Goal: Task Accomplishment & Management: Use online tool/utility

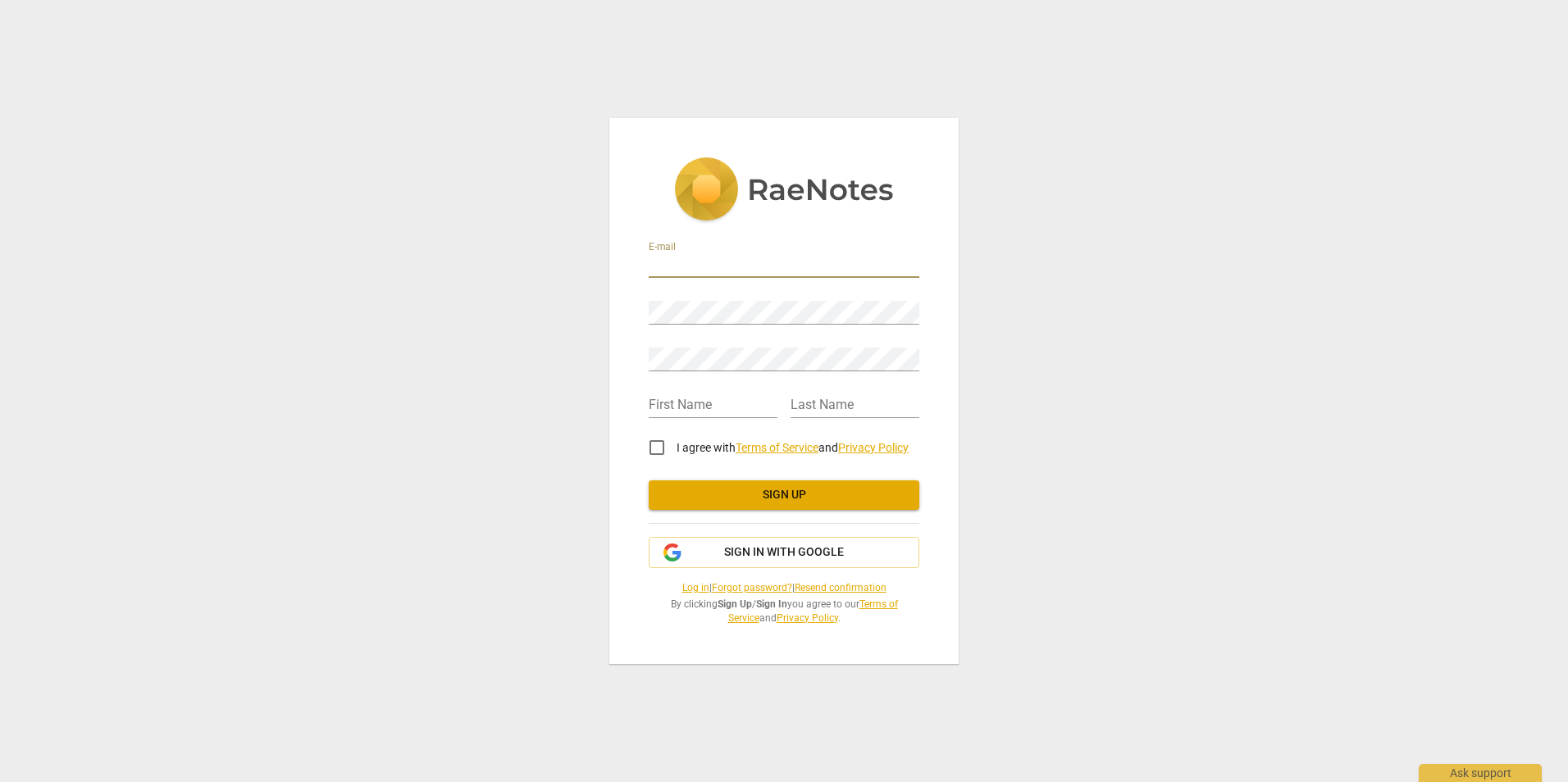
click at [780, 263] on input "email" at bounding box center [783, 266] width 270 height 24
type input "[PERSON_NAME][EMAIL_ADDRESS][PERSON_NAME][DOMAIN_NAME]"
type input "[PERSON_NAME]"
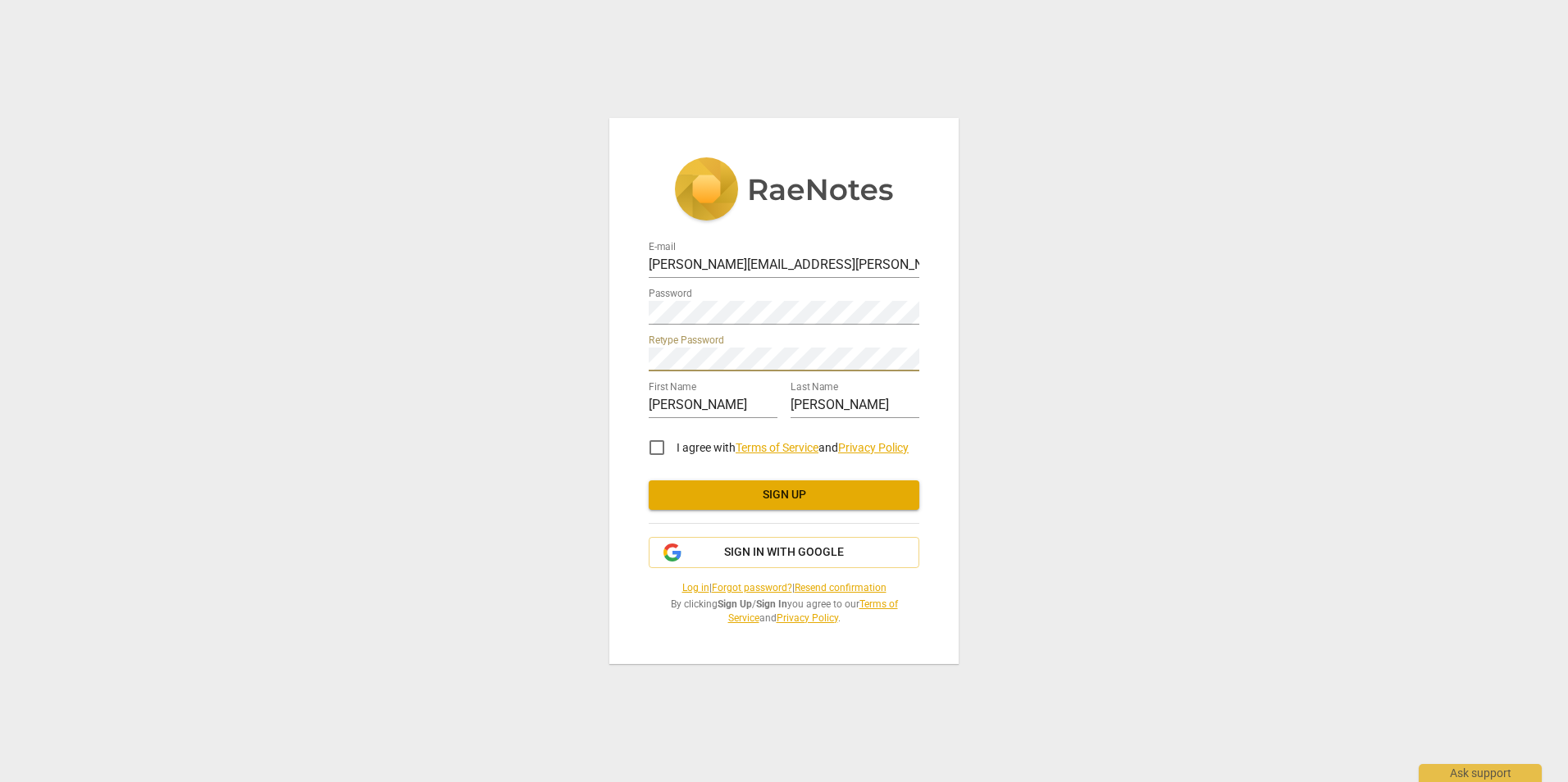
click at [658, 447] on input "I agree with Terms of Service and Privacy Policy" at bounding box center [657, 447] width 39 height 39
checkbox input "true"
click at [772, 491] on span "Sign up" at bounding box center [784, 495] width 244 height 16
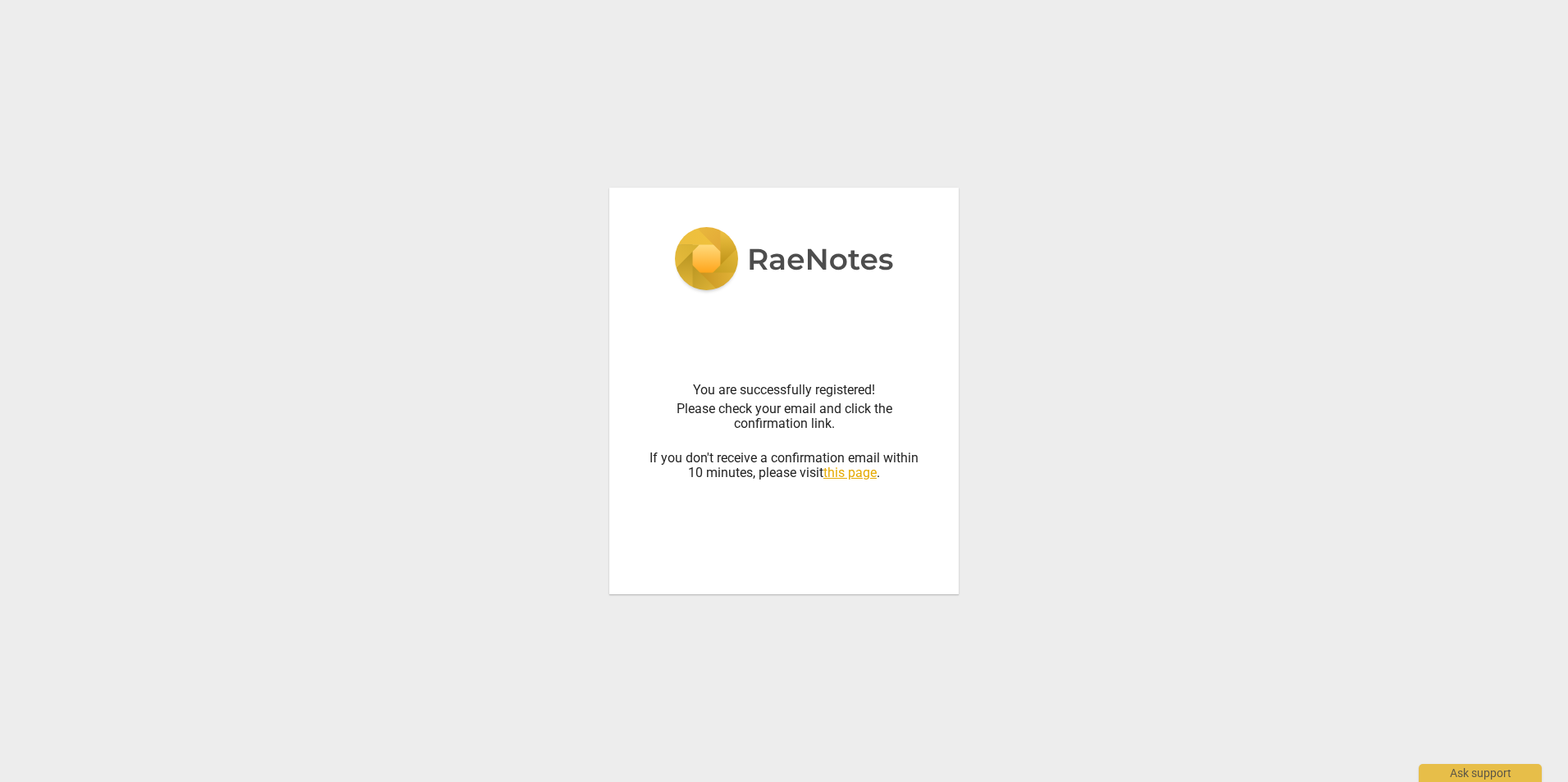
click at [848, 468] on link "this page" at bounding box center [849, 473] width 53 height 15
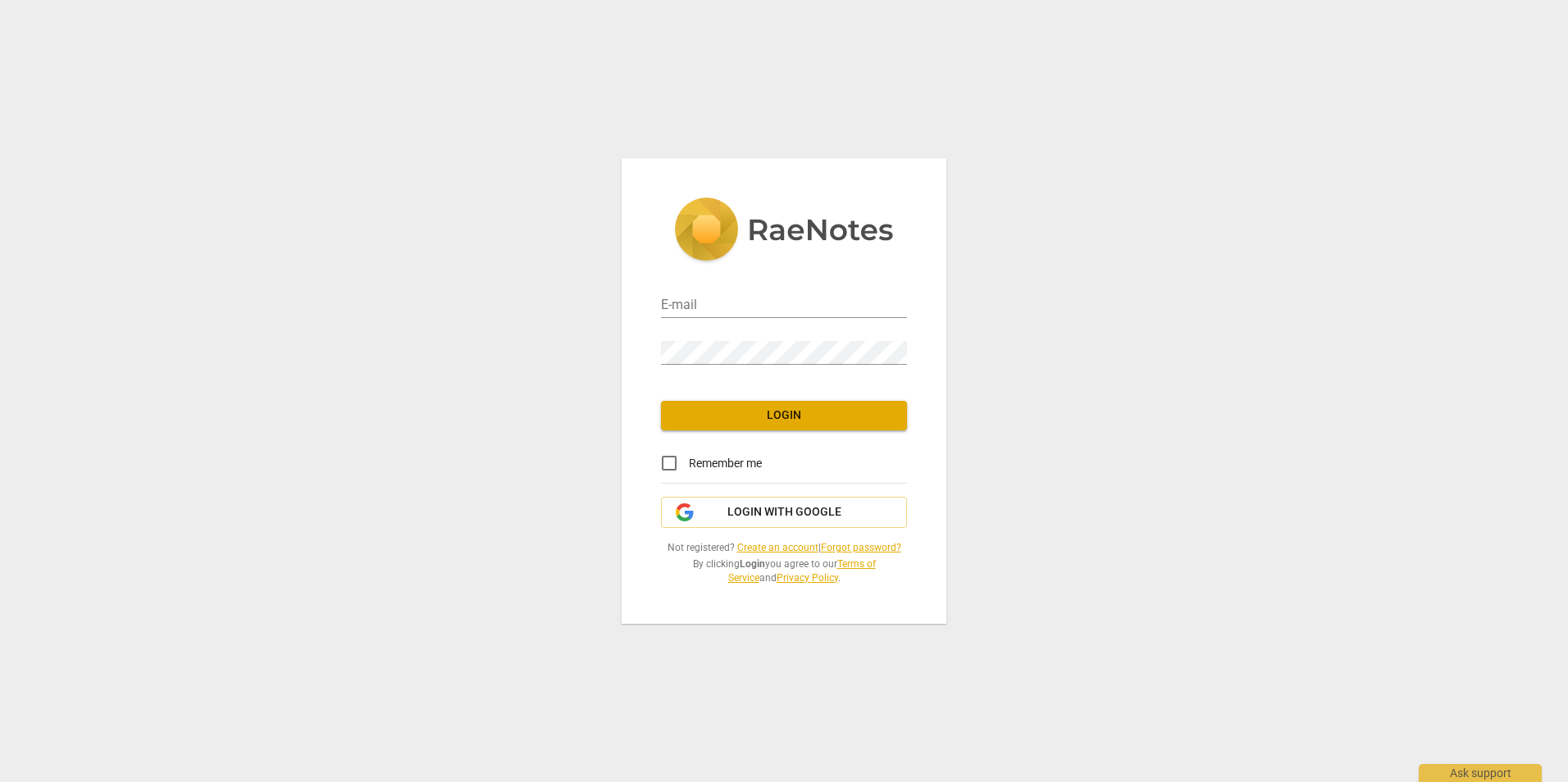
type input "[PERSON_NAME][EMAIL_ADDRESS][PERSON_NAME][DOMAIN_NAME]"
click at [776, 407] on button "Login" at bounding box center [784, 415] width 246 height 30
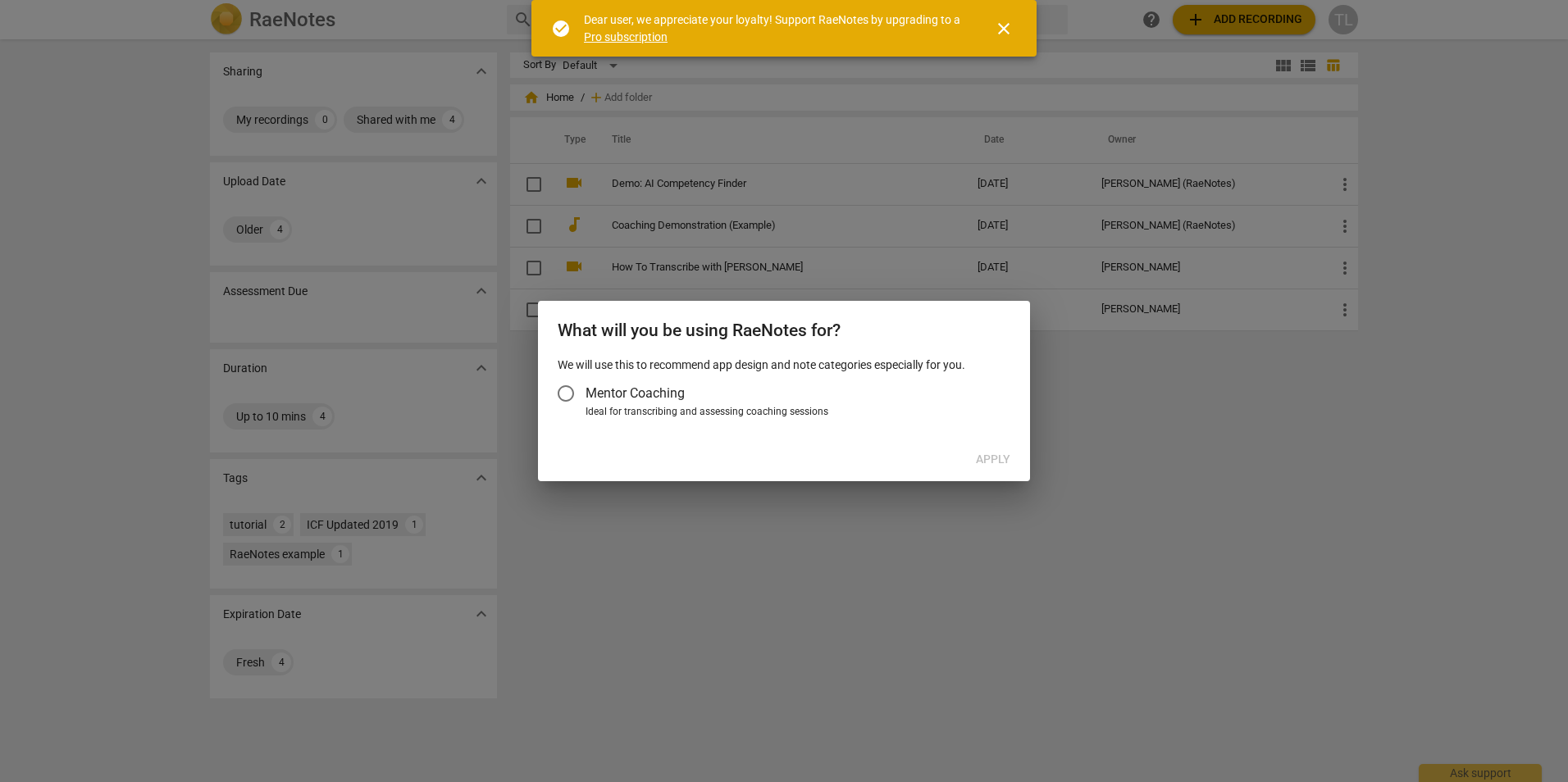
click at [657, 389] on span "Mentor Coaching" at bounding box center [635, 393] width 99 height 19
click at [586, 389] on input "Mentor Coaching" at bounding box center [565, 393] width 39 height 39
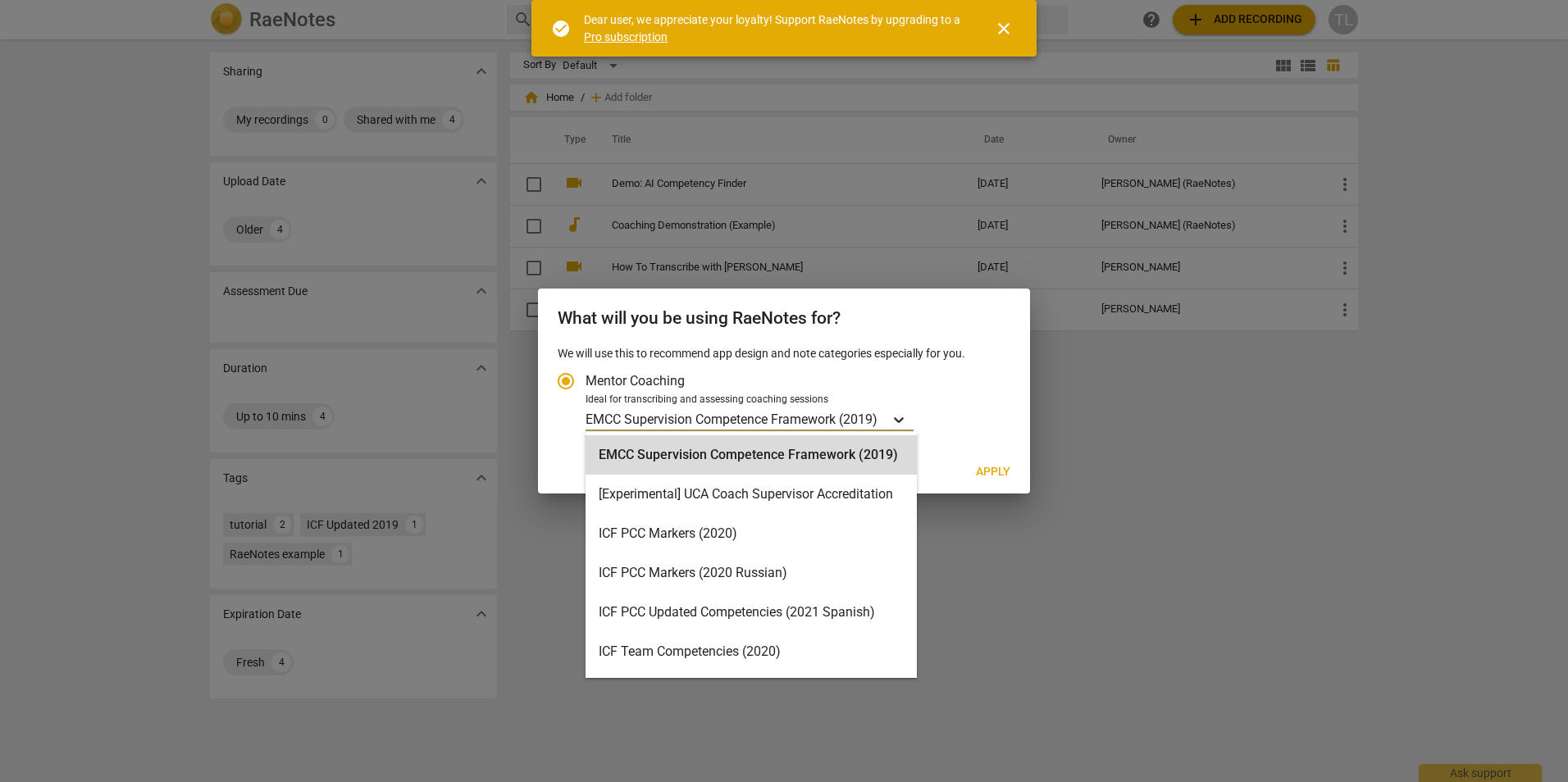
click at [900, 414] on icon "Account type" at bounding box center [898, 419] width 16 height 16
click at [0, 0] on input "Ideal for transcribing and assessing coaching sessions 16 results available. Us…" at bounding box center [0, 0] width 0 height 0
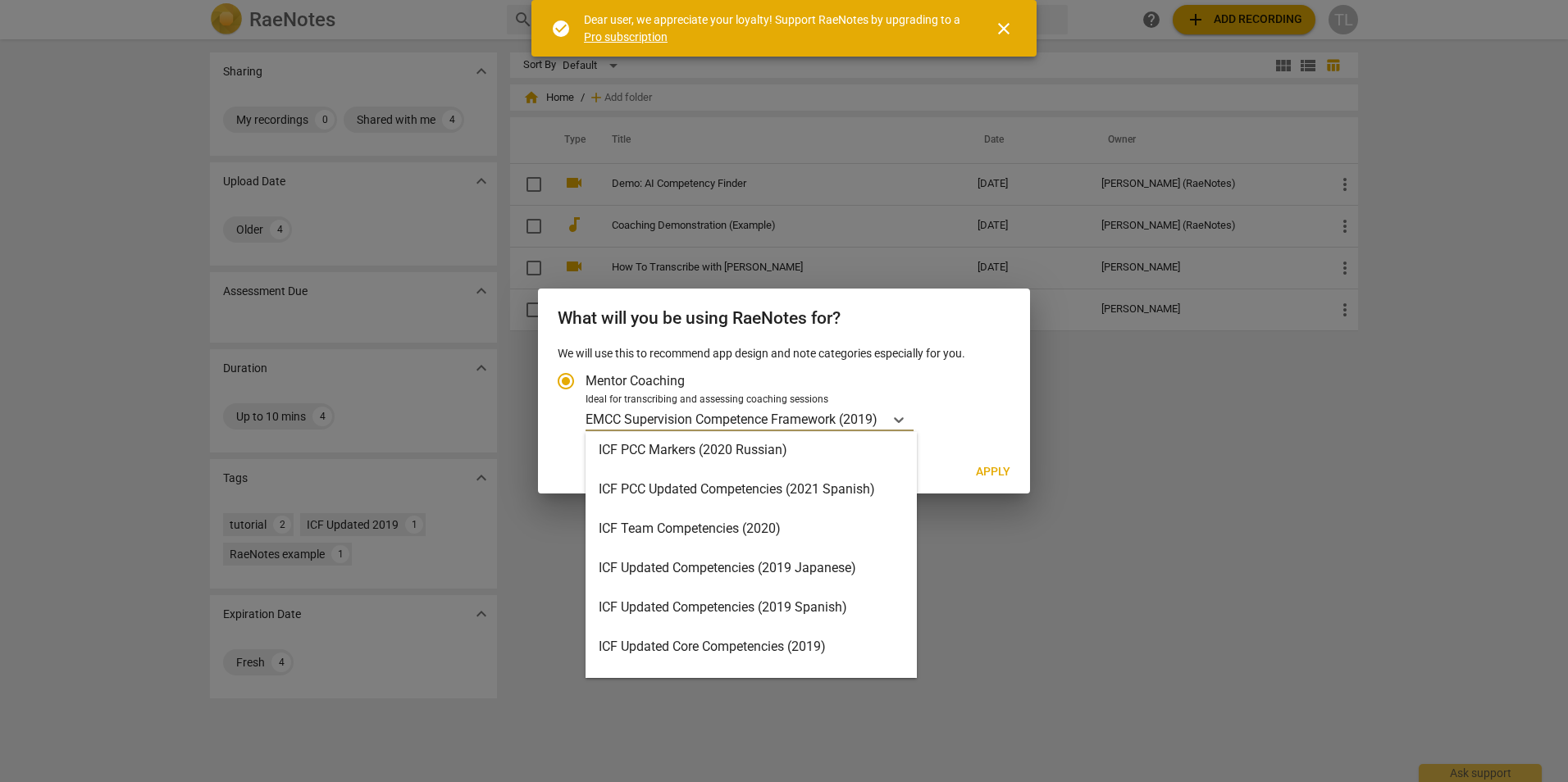
scroll to position [390, 0]
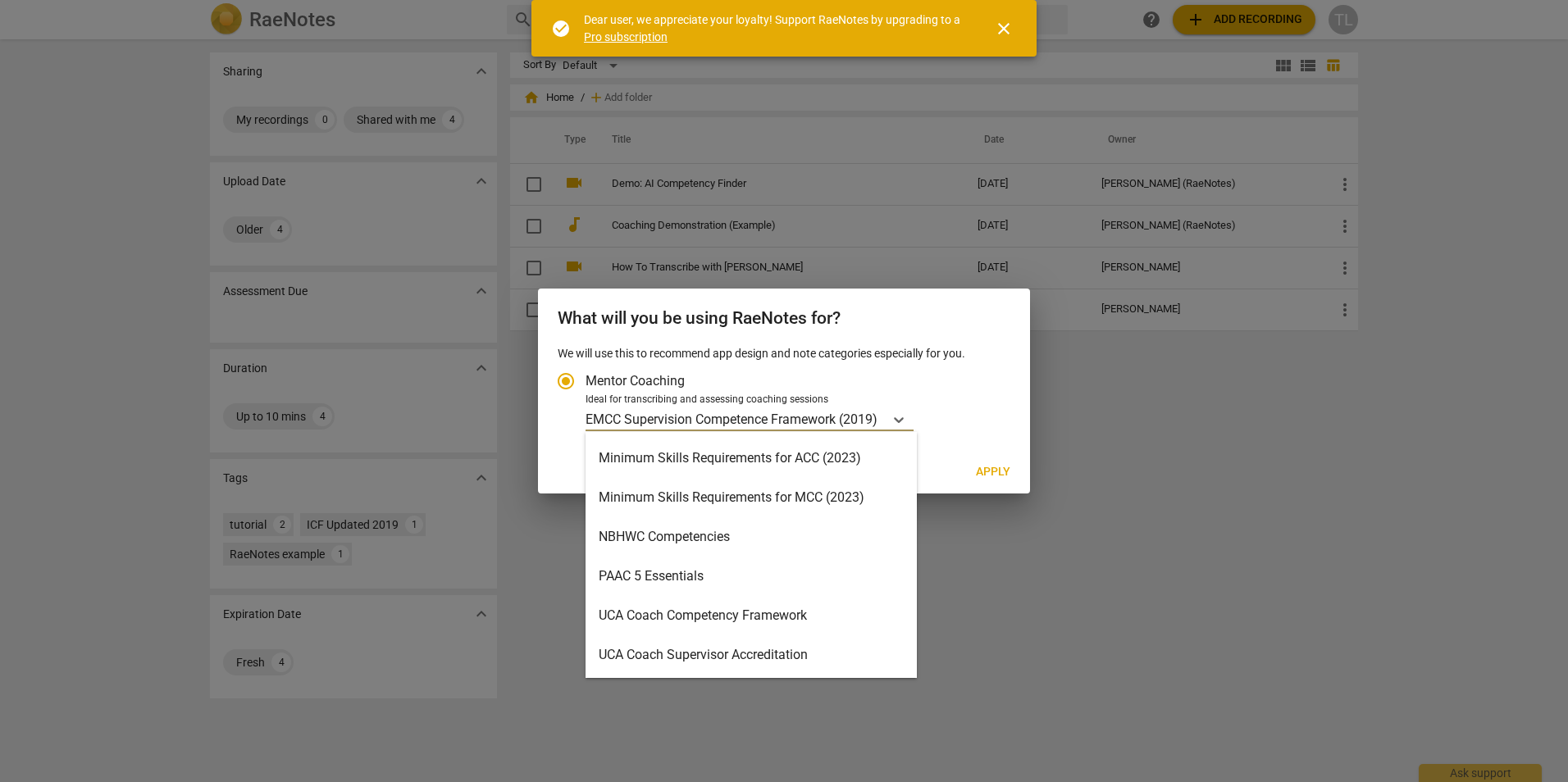
click at [809, 461] on div "Minimum Skills Requirements for ACC (2023)" at bounding box center [751, 458] width 331 height 39
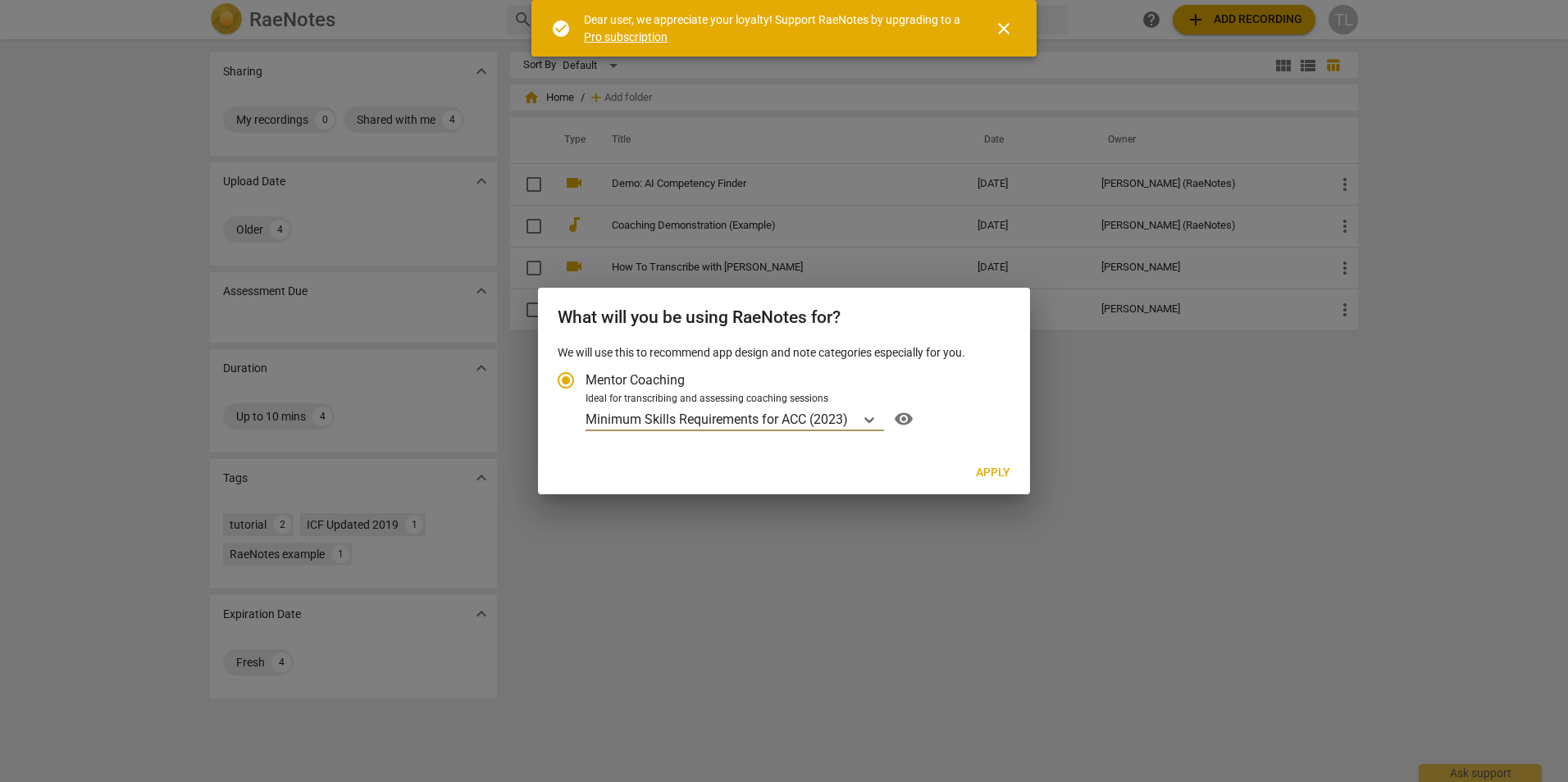
click at [993, 474] on span "Apply" at bounding box center [993, 473] width 35 height 16
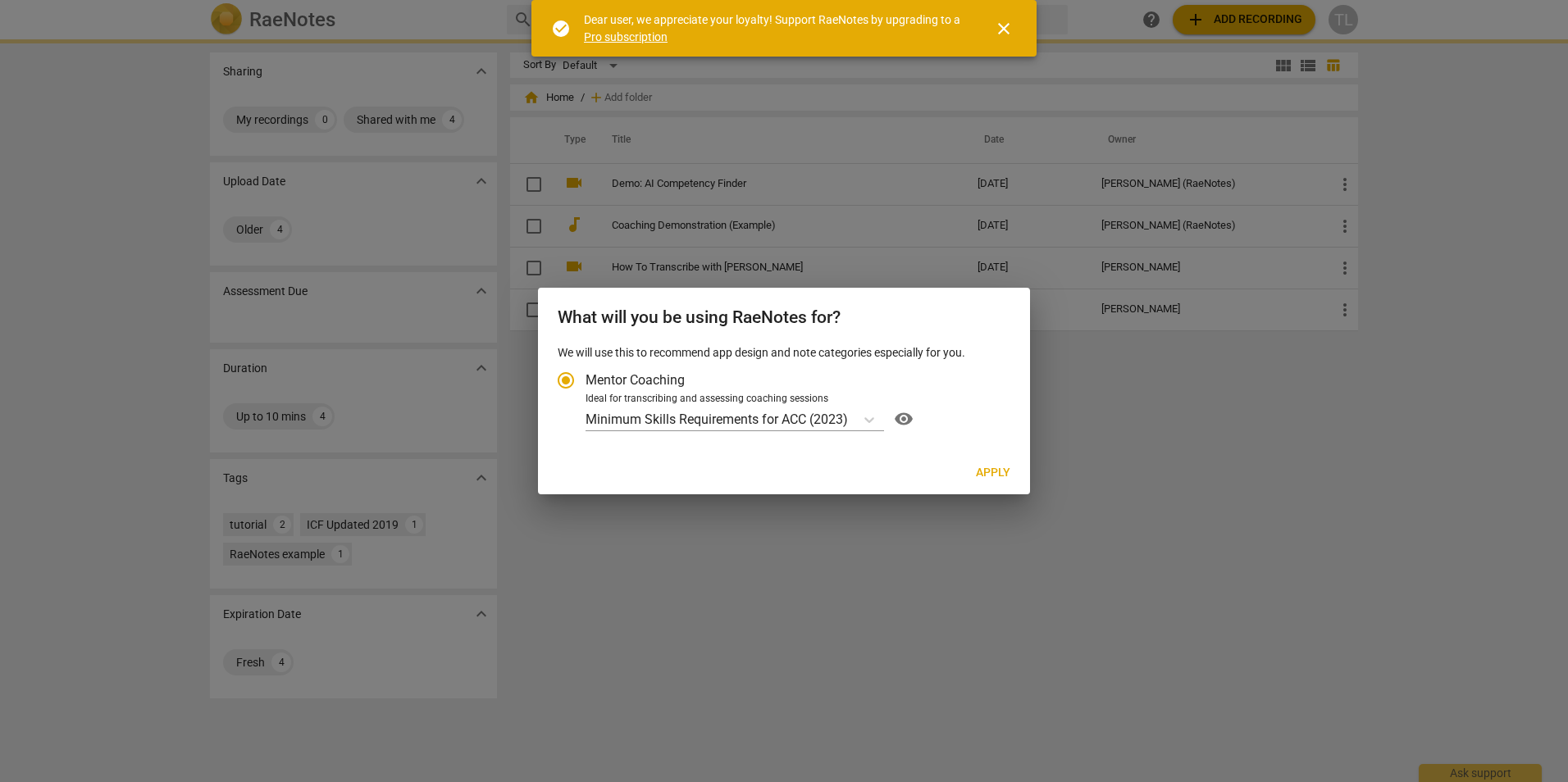
radio input "false"
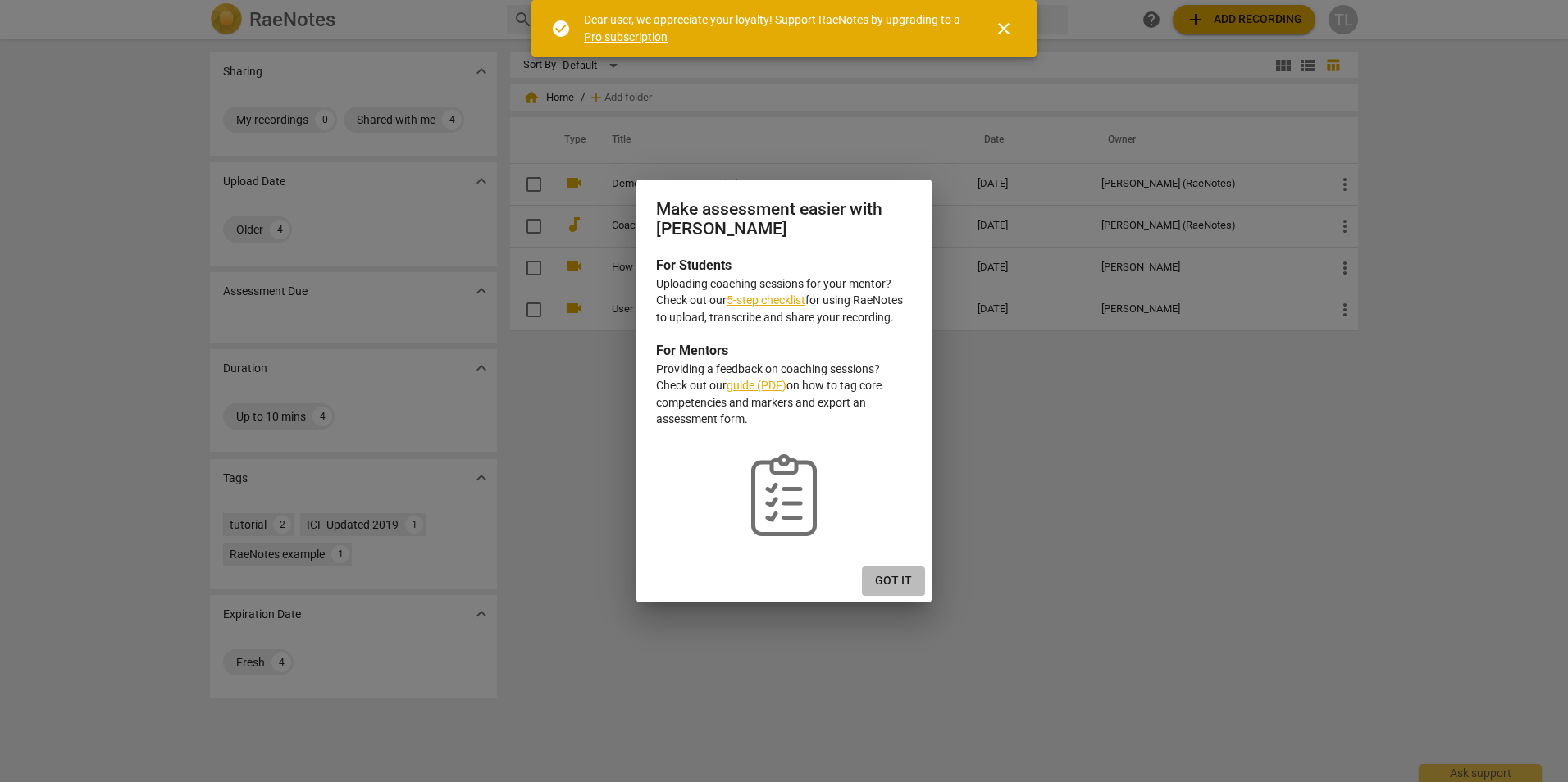
click at [897, 580] on span "Got it" at bounding box center [893, 580] width 37 height 16
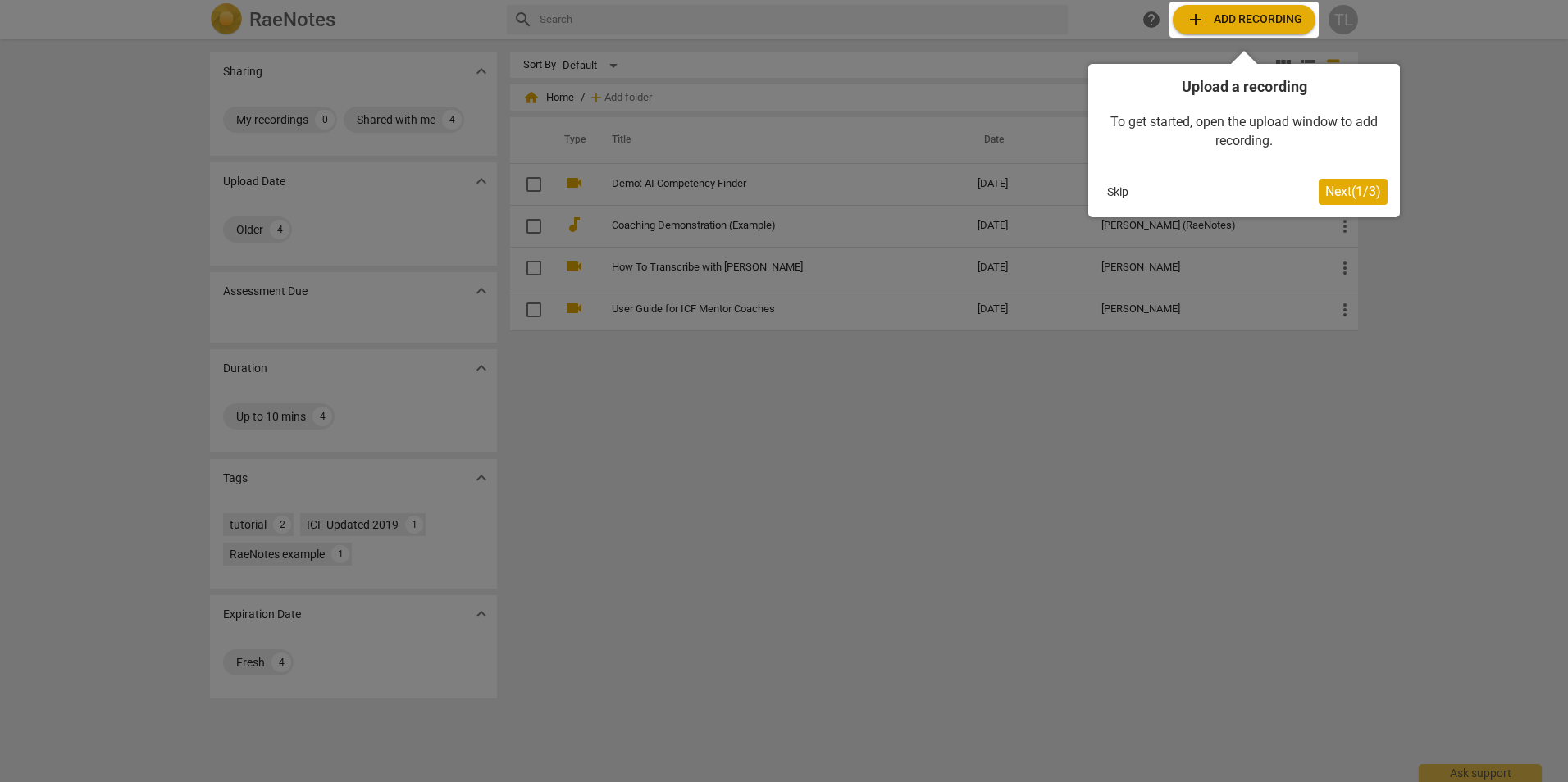
click at [1338, 196] on span "Next ( 1 / 3 )" at bounding box center [1353, 191] width 56 height 15
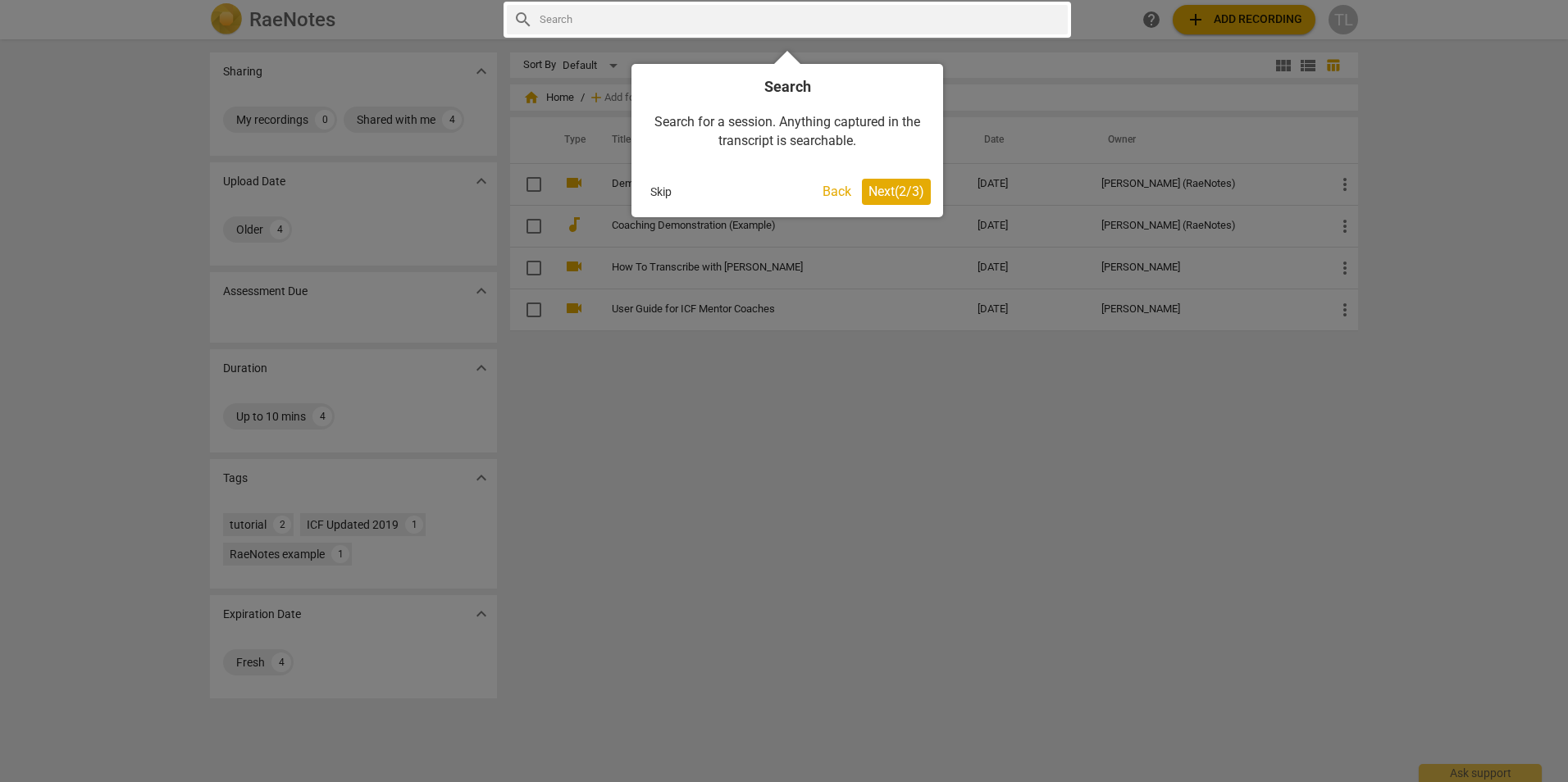
click at [888, 195] on span "Next ( 2 / 3 )" at bounding box center [896, 191] width 56 height 15
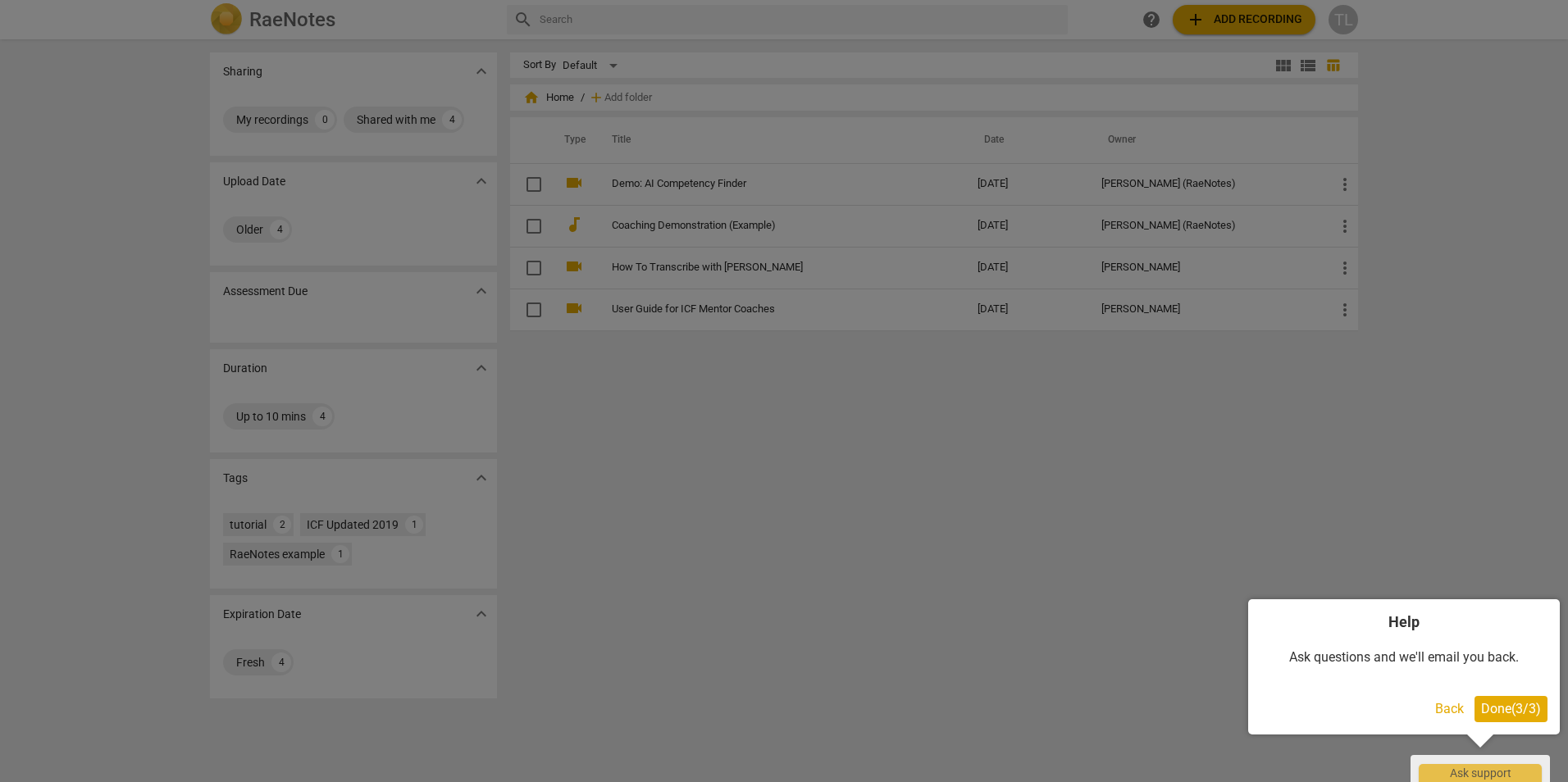
click at [1521, 707] on span "Done ( 3 / 3 )" at bounding box center [1510, 708] width 60 height 15
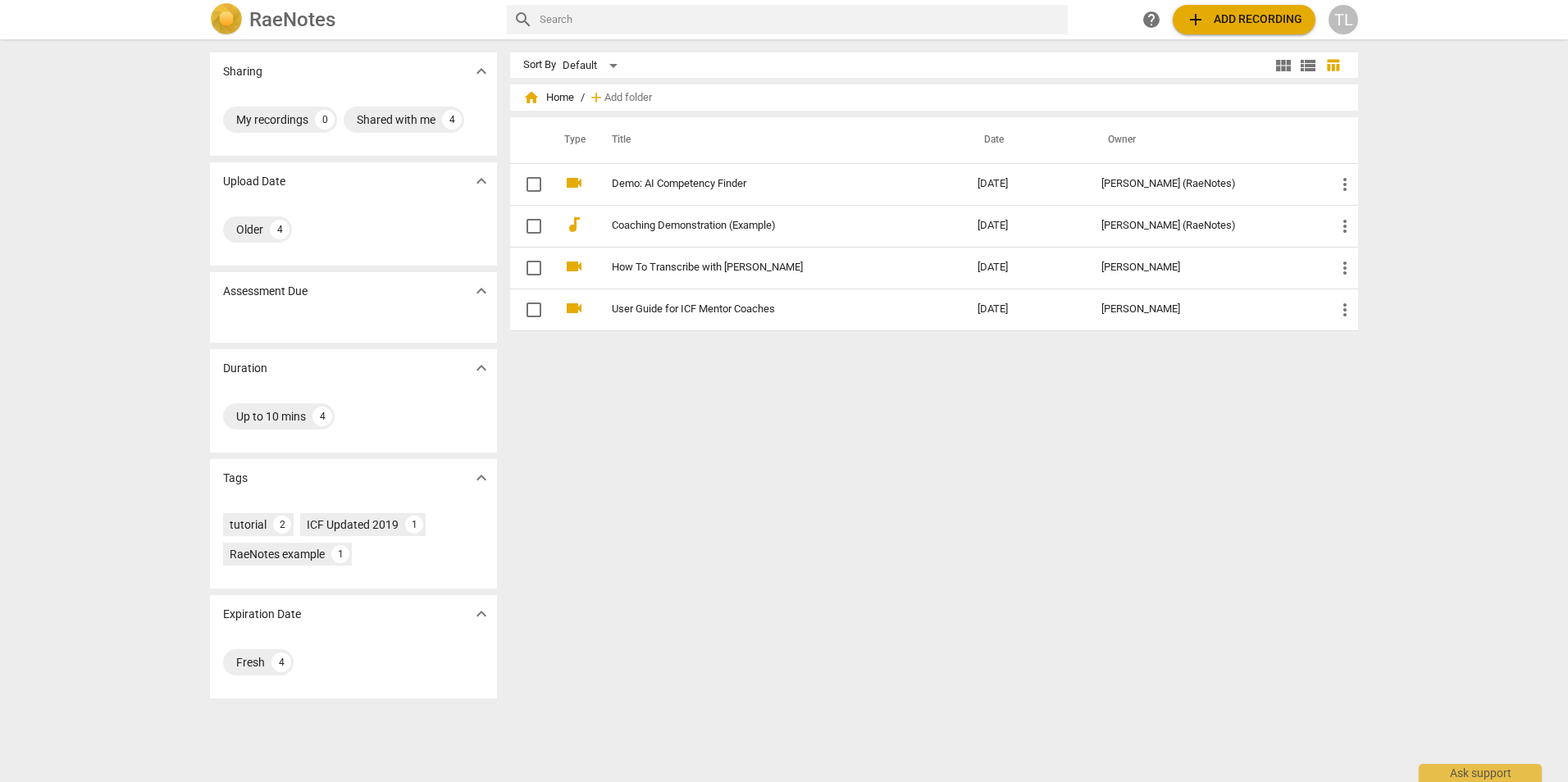
click at [1202, 25] on span "add" at bounding box center [1195, 19] width 19 height 19
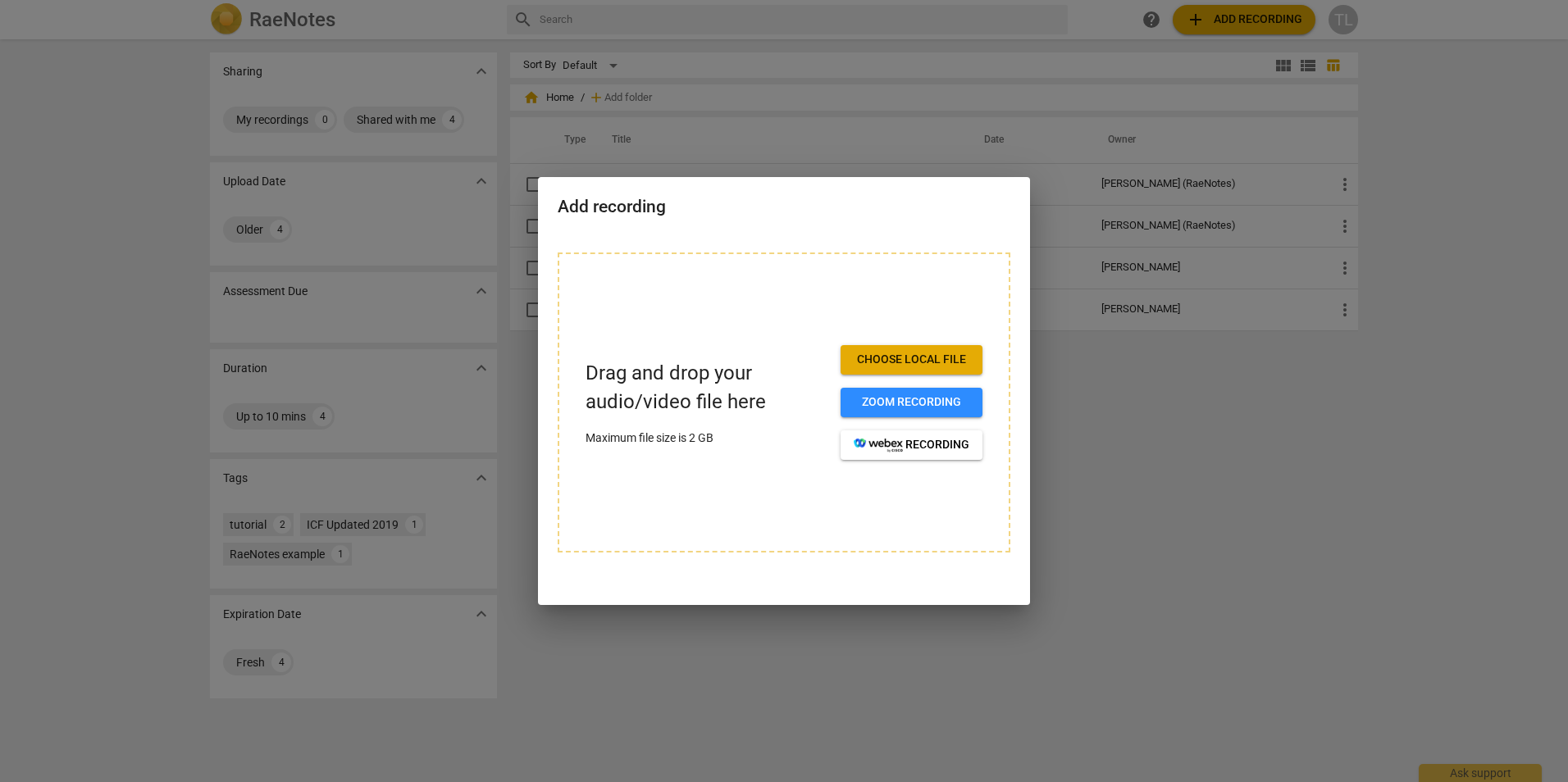
click at [904, 360] on span "Choose local file" at bounding box center [911, 359] width 115 height 16
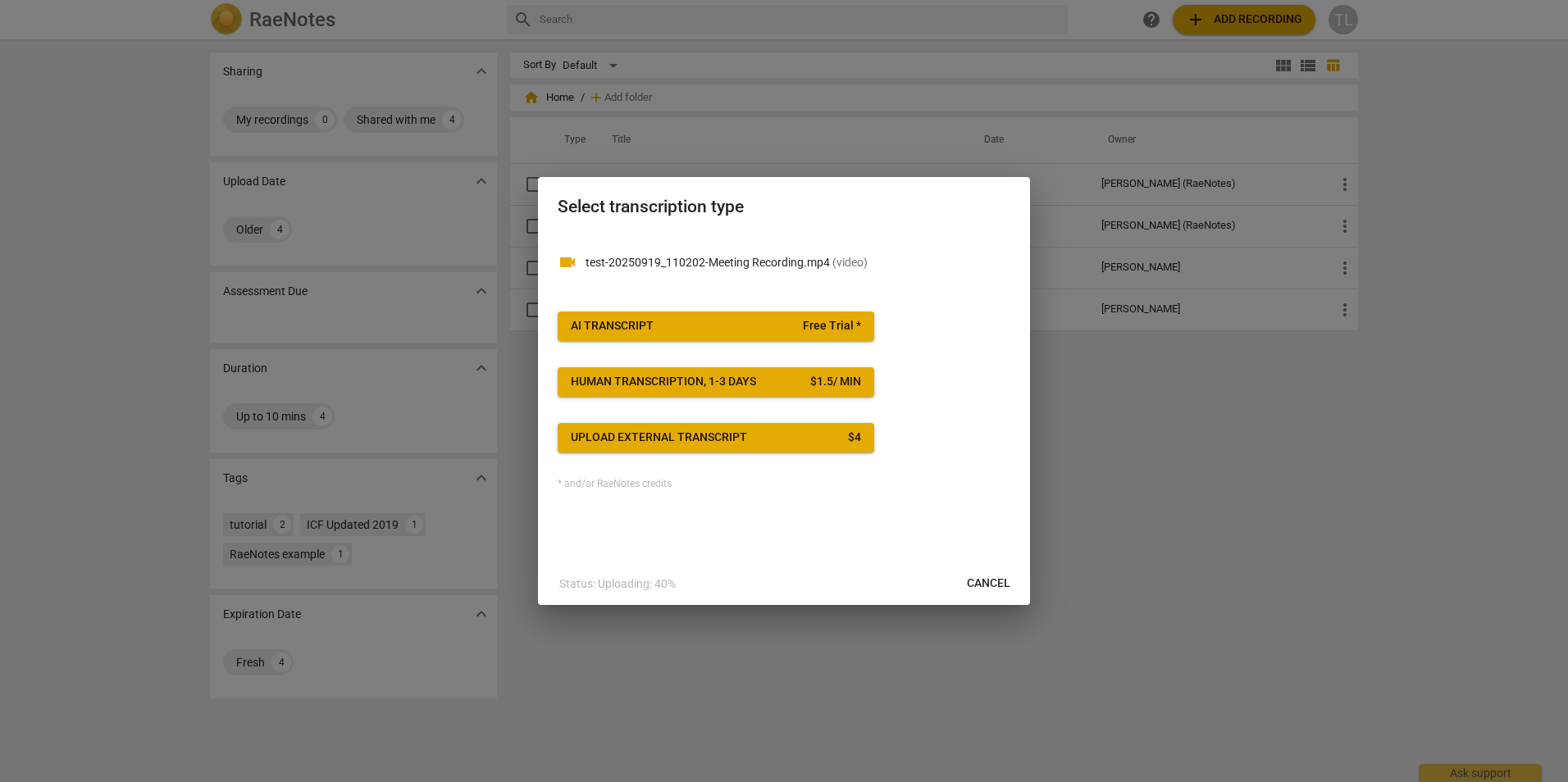
click at [681, 326] on span "AI Transcript Free Trial *" at bounding box center [715, 325] width 290 height 16
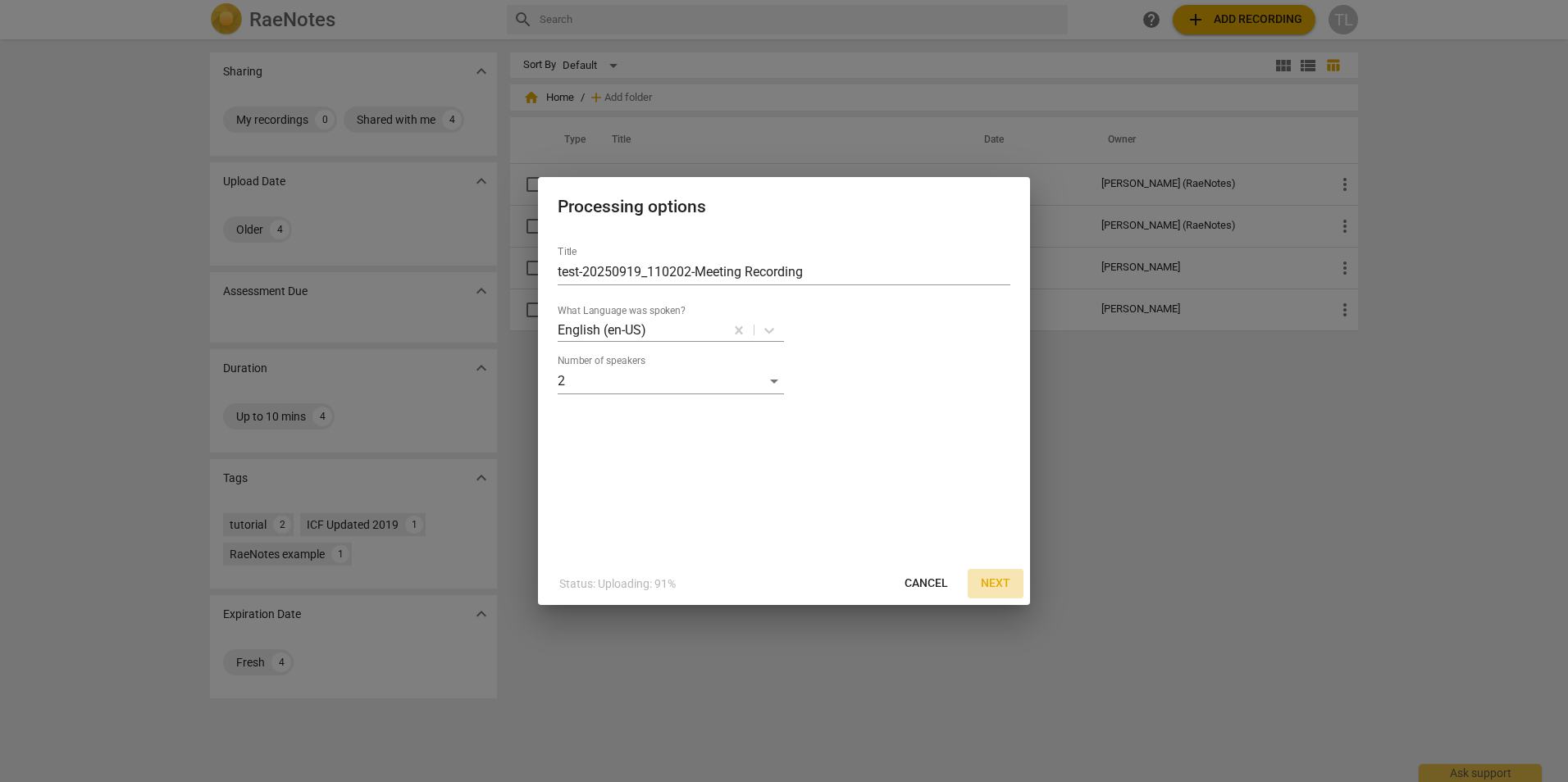
click at [1000, 584] on span "Next" at bounding box center [995, 583] width 30 height 16
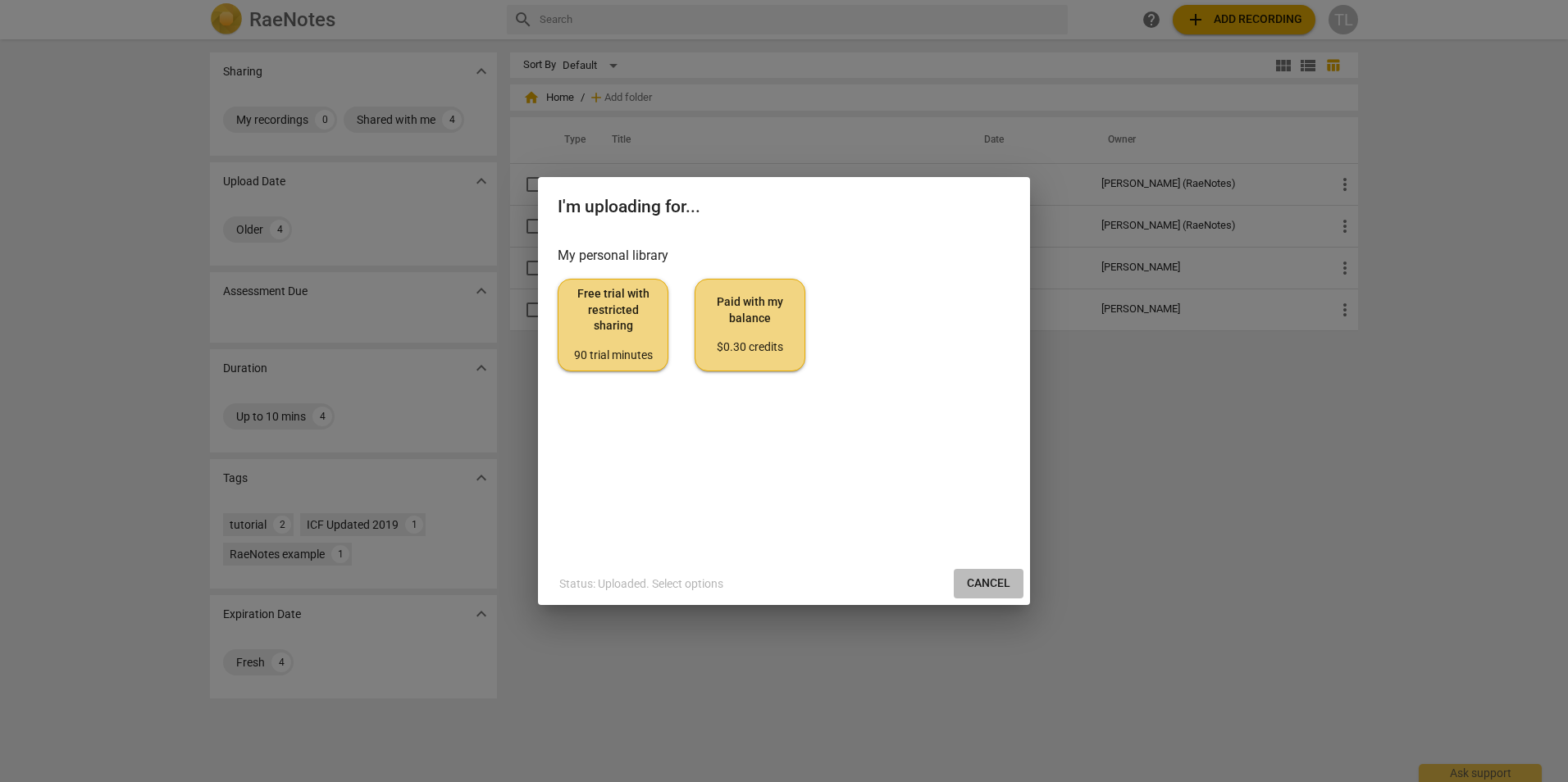
click at [998, 585] on span "Cancel" at bounding box center [988, 583] width 43 height 16
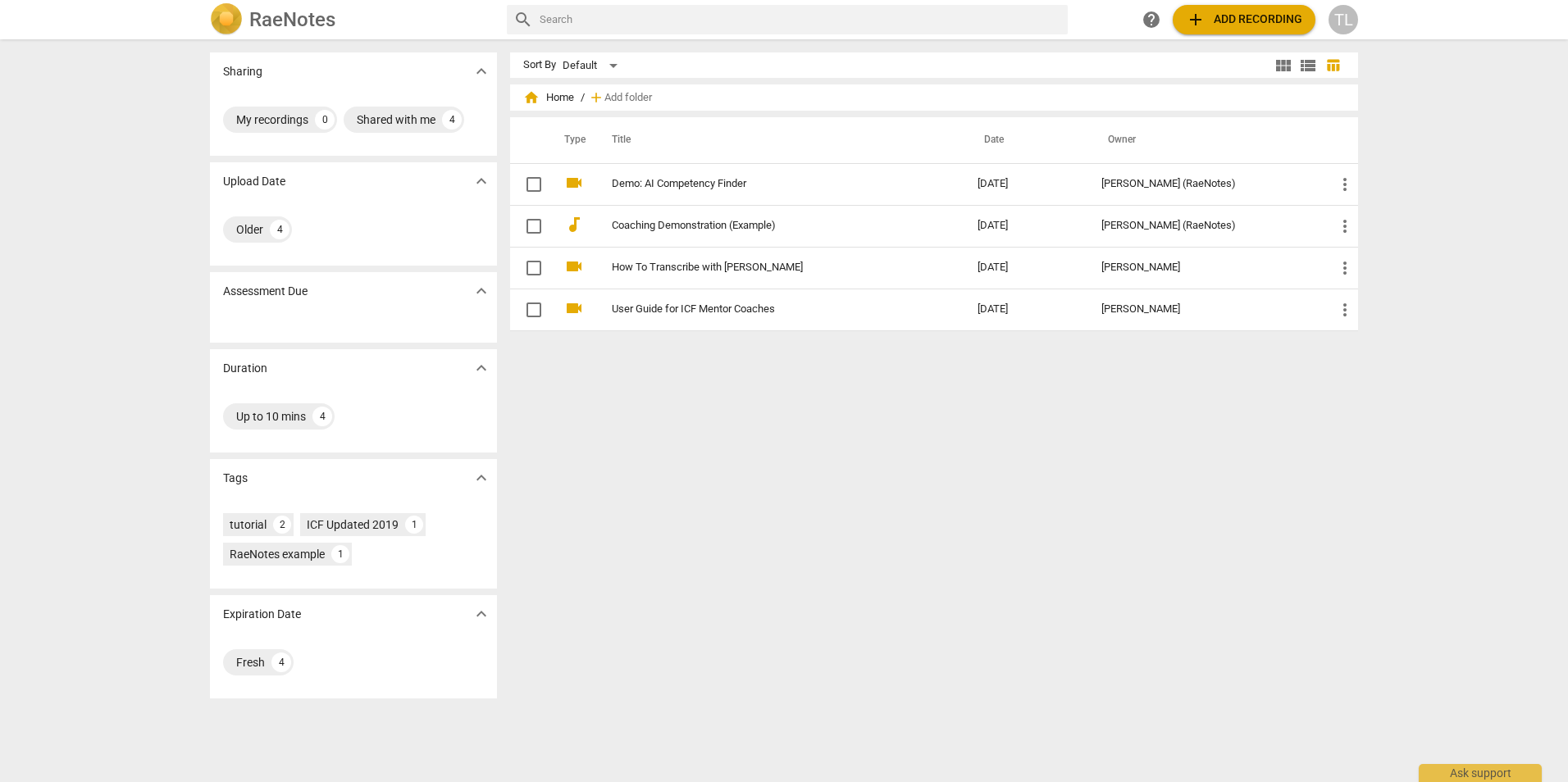
click at [1438, 596] on div "Sharing expand_more My recordings 0 Shared with me 4 Upload Date expand_more Ol…" at bounding box center [784, 411] width 1568 height 741
drag, startPoint x: 1354, startPoint y: 662, endPoint x: 1332, endPoint y: 644, distance: 28.4
click at [1353, 662] on div "Sort By Default view_module view_list table_chart home Home / add Add folder Ty…" at bounding box center [941, 410] width 861 height 716
